Goal: Task Accomplishment & Management: Manage account settings

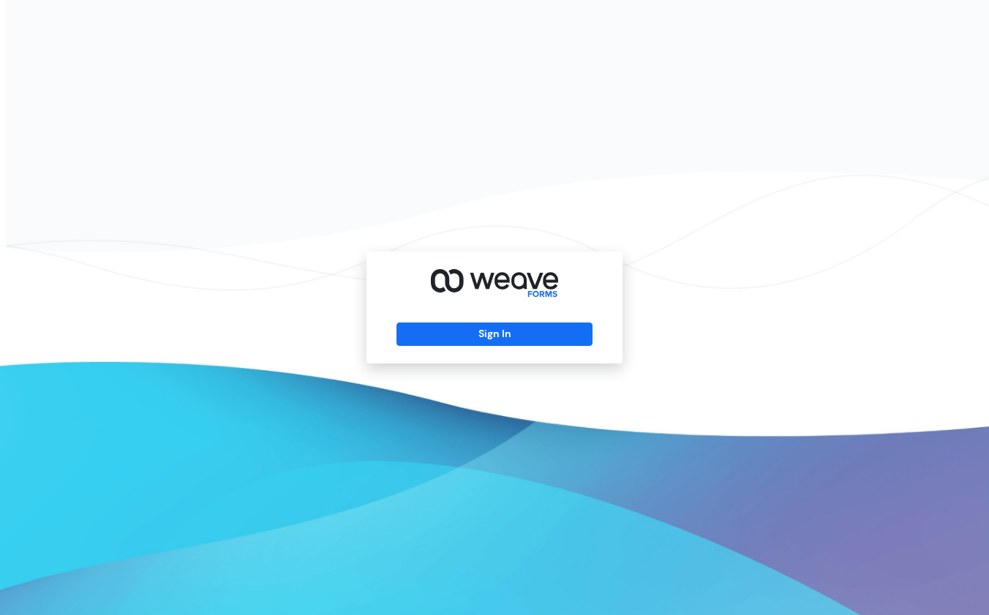
drag, startPoint x: 901, startPoint y: 600, endPoint x: 876, endPoint y: 614, distance: 29.1
click at [876, 614] on div "Sign In" at bounding box center [494, 307] width 989 height 615
click at [415, 343] on button "Sign In" at bounding box center [494, 334] width 195 height 23
